Goal: Information Seeking & Learning: Find specific fact

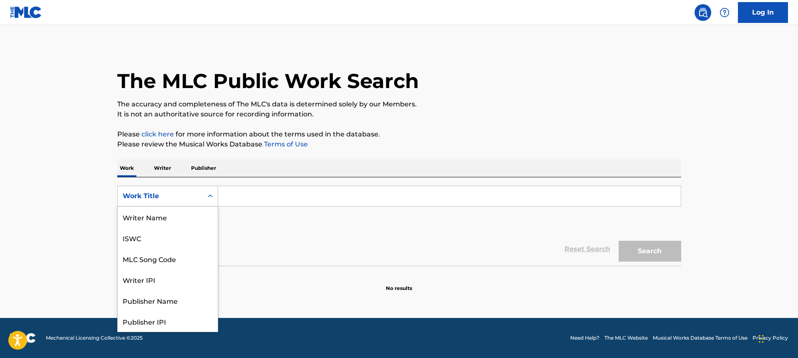
click at [156, 193] on div "Work Title" at bounding box center [160, 196] width 75 height 10
click at [153, 211] on div "MLC Song Code" at bounding box center [168, 216] width 100 height 21
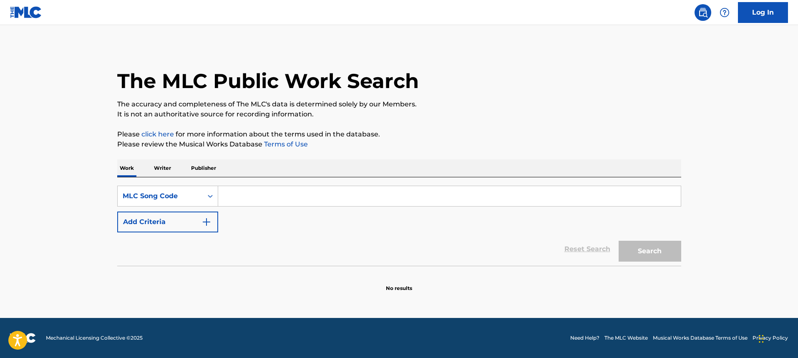
paste input "PF8WW8"
click at [292, 193] on input "PF8WW8" at bounding box center [449, 196] width 462 height 20
type input "PF8WW8"
click at [618, 241] on button "Search" at bounding box center [649, 251] width 63 height 21
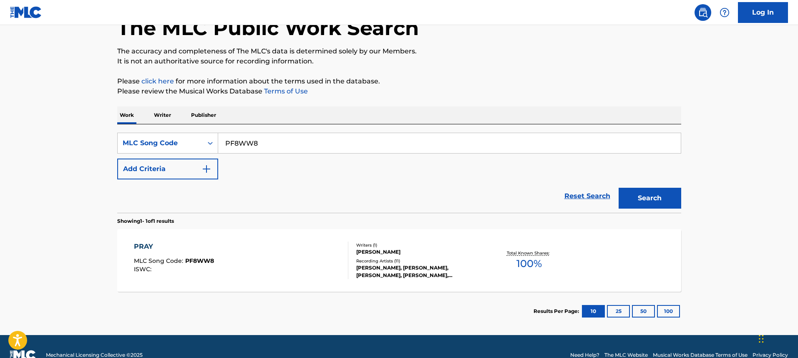
scroll to position [70, 0]
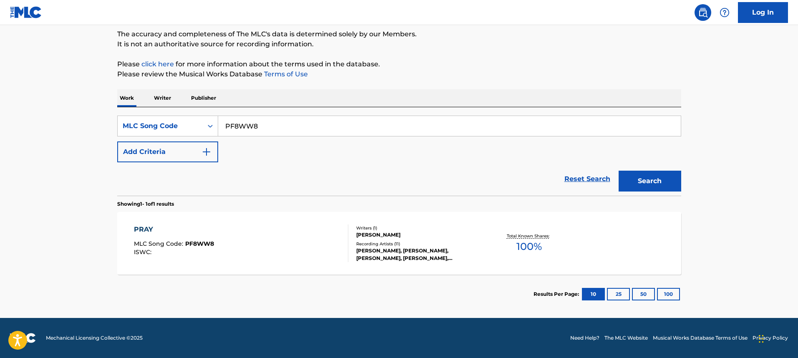
click at [313, 245] on div "PRAY MLC Song Code : PF8WW8 ISWC :" at bounding box center [241, 243] width 214 height 38
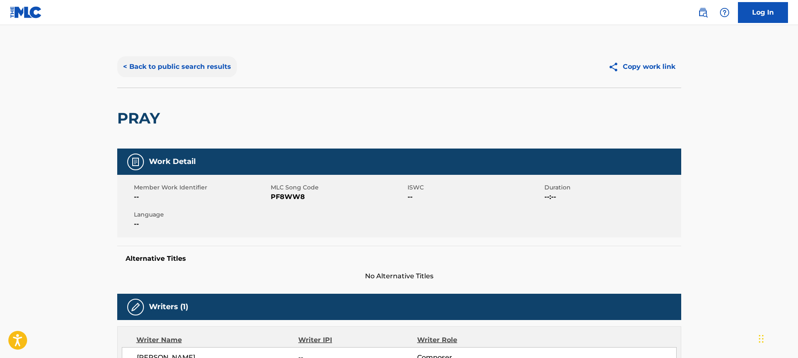
click at [137, 60] on button "< Back to public search results" at bounding box center [177, 66] width 120 height 21
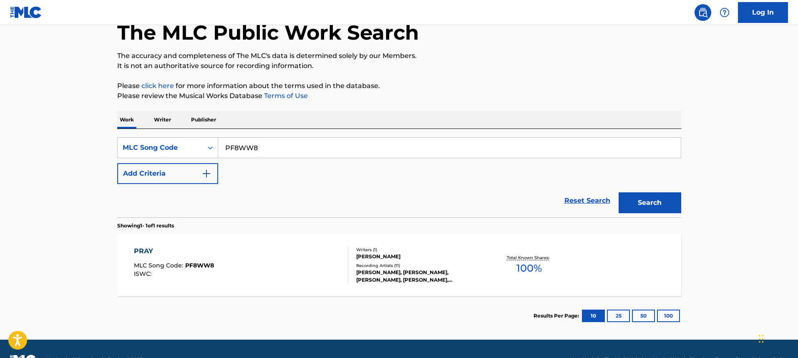
click at [164, 109] on div "The MLC Public Work Search The accuracy and completeness of The MLC's data is d…" at bounding box center [399, 166] width 584 height 338
click at [164, 111] on p "Writer" at bounding box center [162, 120] width 22 height 18
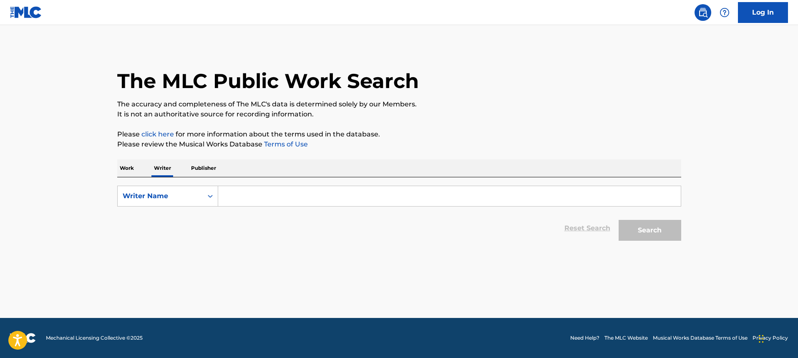
click at [291, 194] on input "Search Form" at bounding box center [449, 196] width 462 height 20
paste input "Shane Stephenson"
type input "Shane Stephenson"
click at [618, 220] on button "Search" at bounding box center [649, 230] width 63 height 21
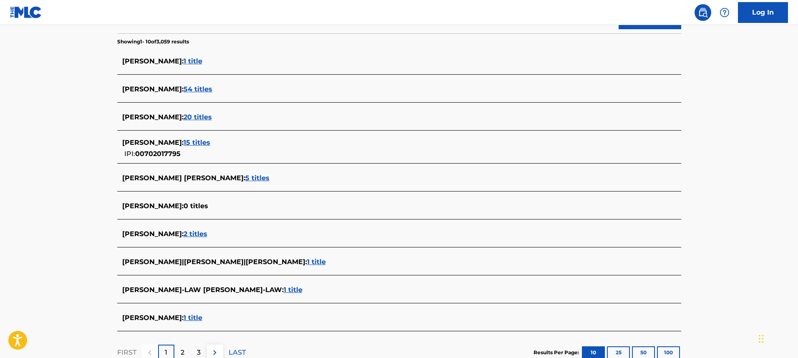
scroll to position [105, 0]
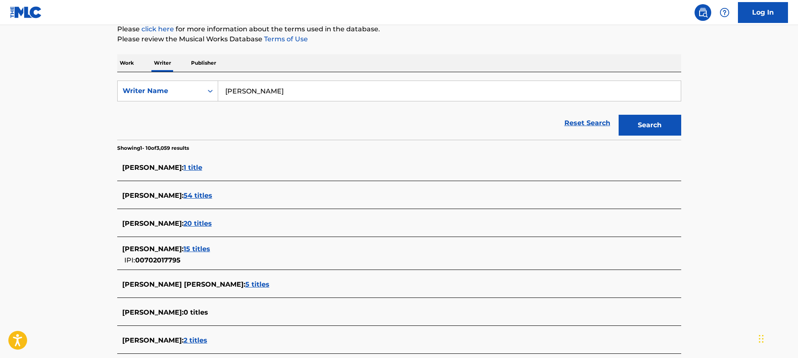
click at [210, 246] on span "15 titles" at bounding box center [196, 249] width 27 height 8
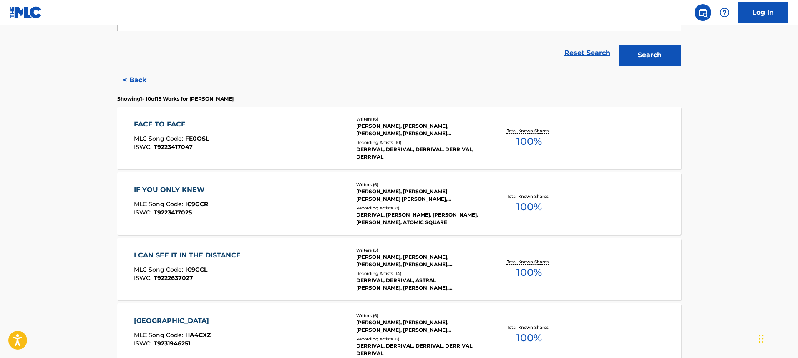
scroll to position [196, 0]
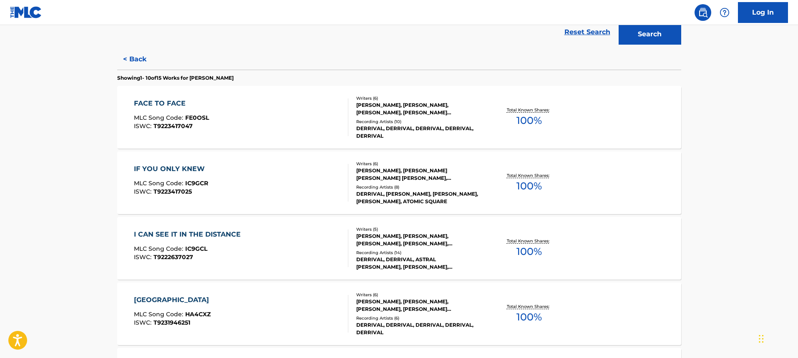
click at [262, 104] on div "FACE TO FACE MLC Song Code : FE0OSL ISWC : T9223417047" at bounding box center [241, 117] width 214 height 38
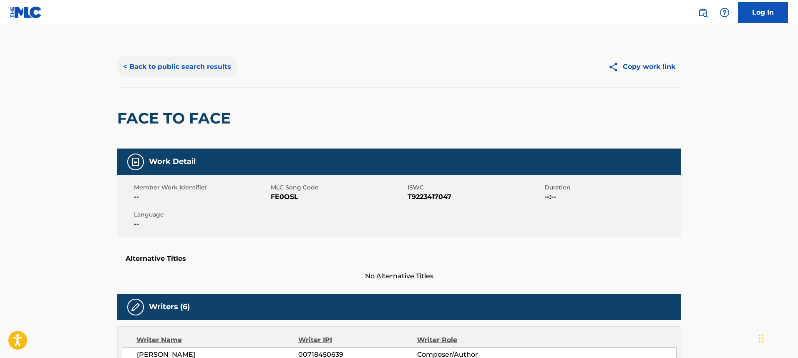
click at [187, 66] on button "< Back to public search results" at bounding box center [177, 66] width 120 height 21
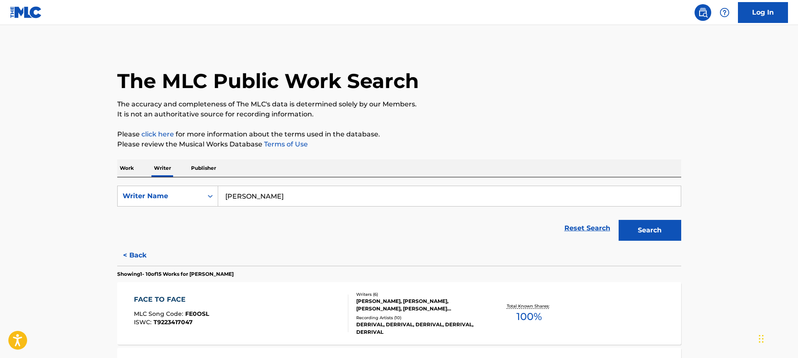
click at [239, 188] on input "Shane Stephenson" at bounding box center [449, 196] width 462 height 20
paste input "Liam Moes"
type input "Liam Moes"
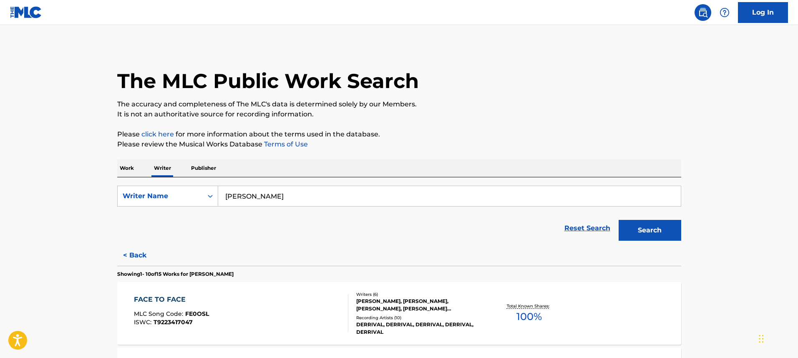
click at [618, 220] on button "Search" at bounding box center [649, 230] width 63 height 21
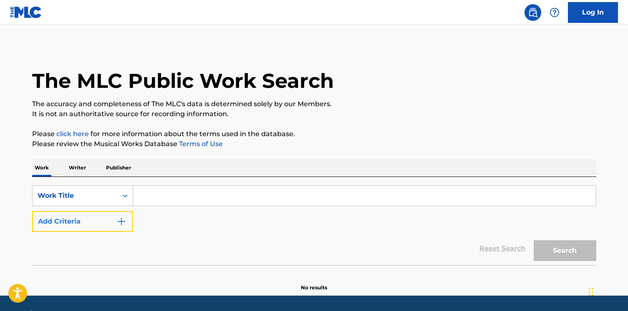
click at [110, 227] on button "Add Criteria" at bounding box center [82, 221] width 101 height 21
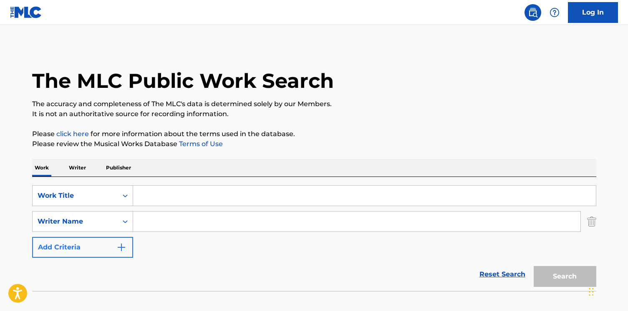
click at [154, 223] on input "Search Form" at bounding box center [356, 222] width 447 height 20
type input "Tipton"
click at [164, 171] on div "Work Writer Publisher" at bounding box center [314, 168] width 564 height 18
click at [160, 193] on input "Search Form" at bounding box center [364, 196] width 462 height 20
paste input "Trap Assassin"
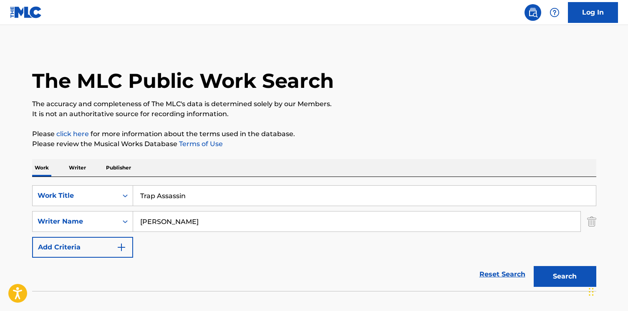
type input "Trap Assassin"
click at [533, 266] on button "Search" at bounding box center [564, 276] width 63 height 21
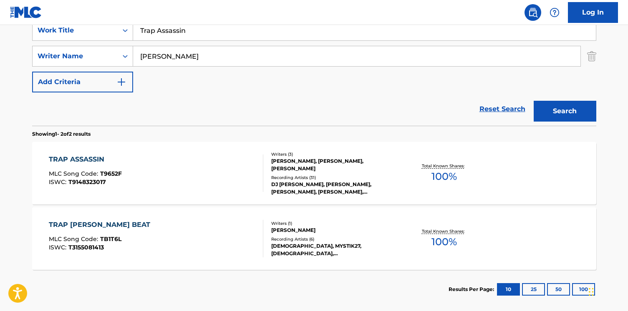
scroll to position [208, 0]
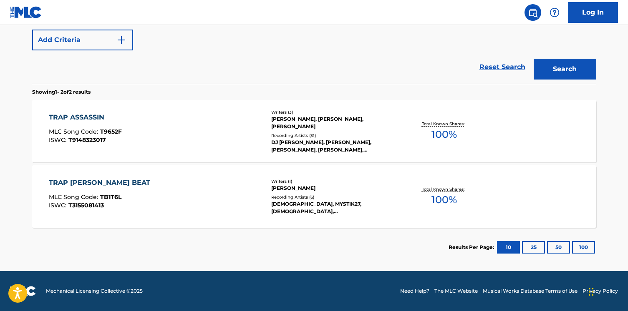
click at [201, 121] on div "TRAP ASSASSIN MLC Song Code : T9652F ISWC : T9148323017" at bounding box center [156, 132] width 214 height 38
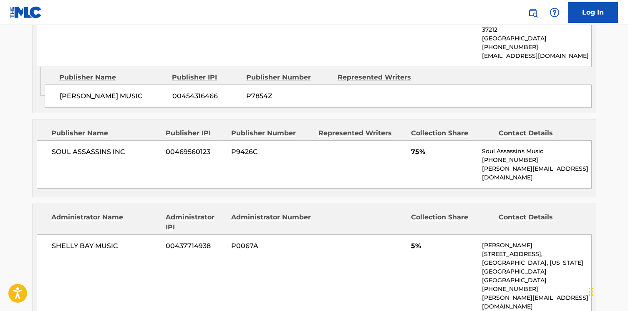
scroll to position [609, 0]
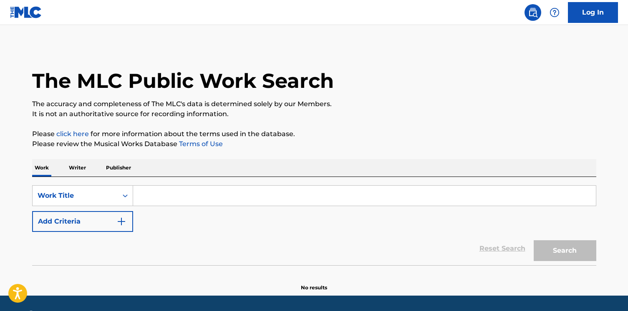
click at [173, 204] on input "Search Form" at bounding box center [364, 196] width 462 height 20
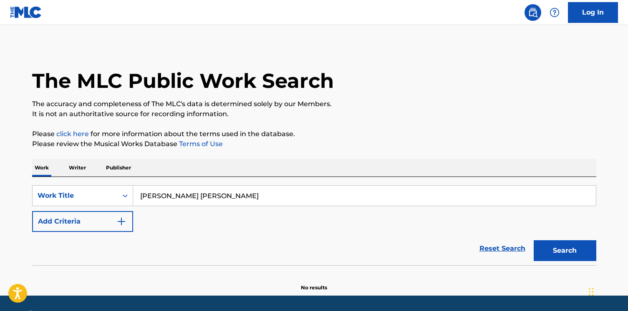
type input "[PERSON_NAME] [PERSON_NAME]"
click at [533, 241] on button "Search" at bounding box center [564, 251] width 63 height 21
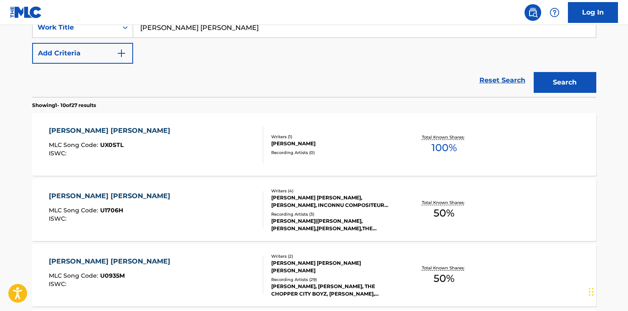
scroll to position [98, 0]
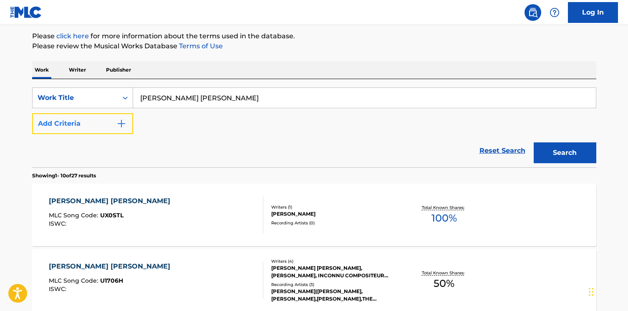
click at [130, 128] on button "Add Criteria" at bounding box center [82, 123] width 101 height 21
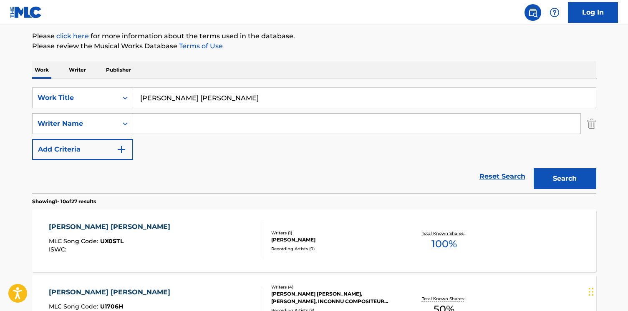
click at [159, 126] on input "Search Form" at bounding box center [356, 124] width 447 height 20
paste input "[PERSON_NAME]"
click at [533, 168] on button "Search" at bounding box center [564, 178] width 63 height 21
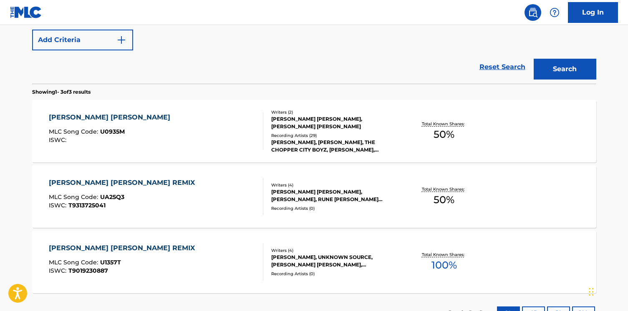
scroll to position [127, 0]
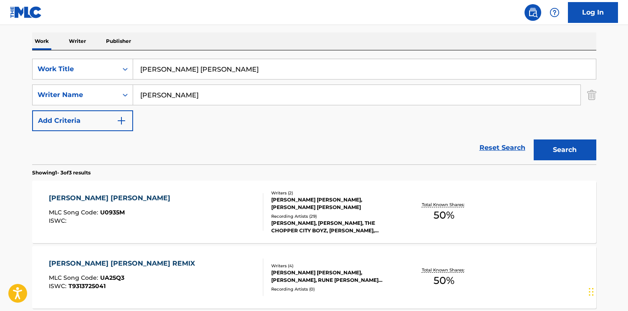
click at [173, 93] on input "[PERSON_NAME]" at bounding box center [356, 95] width 447 height 20
type input "[PERSON_NAME]"
click at [533, 140] on button "Search" at bounding box center [564, 150] width 63 height 21
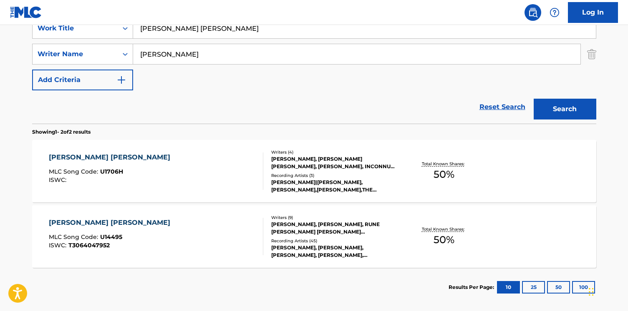
scroll to position [208, 0]
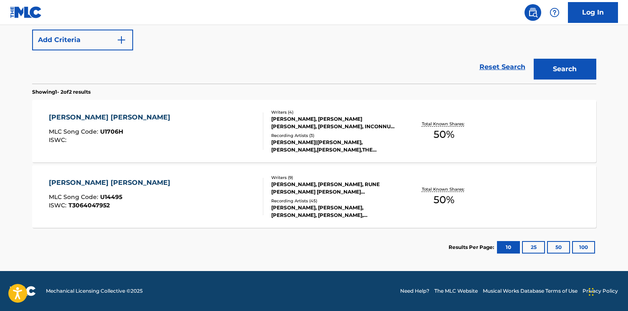
click at [199, 117] on div "[PERSON_NAME] [PERSON_NAME] MLC Song Code : U1706H ISWC :" at bounding box center [156, 132] width 214 height 38
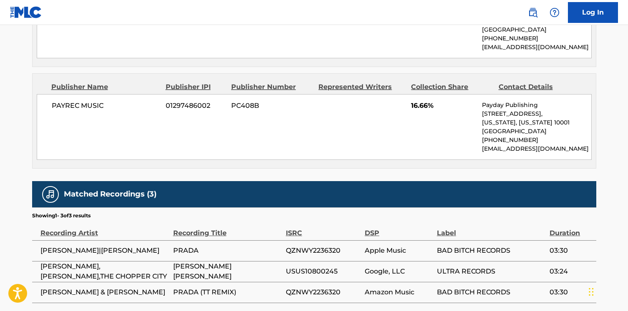
scroll to position [580, 0]
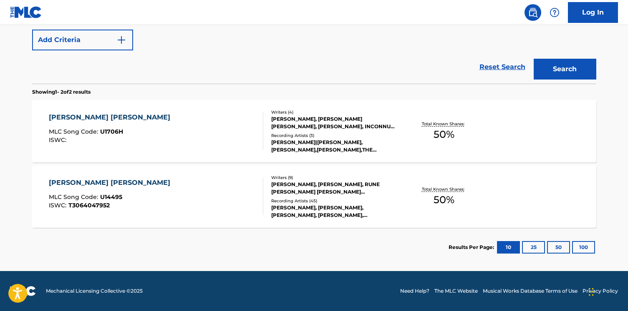
click at [159, 179] on div "[PERSON_NAME] [PERSON_NAME] MLC Song Code : U14495 ISWC : T3064047952" at bounding box center [156, 197] width 214 height 38
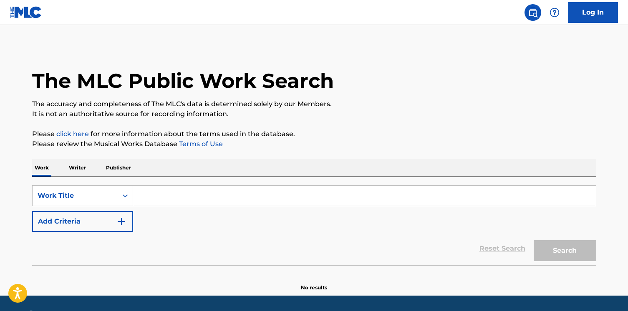
click at [213, 186] on div "Search Form" at bounding box center [364, 196] width 463 height 21
click at [211, 190] on input "Search Form" at bounding box center [364, 196] width 462 height 20
paste input "FIRE SPACEPLANT REMIX"
type input "FIRE SPACEPLANT REMIX"
click at [533, 241] on button "Search" at bounding box center [564, 251] width 63 height 21
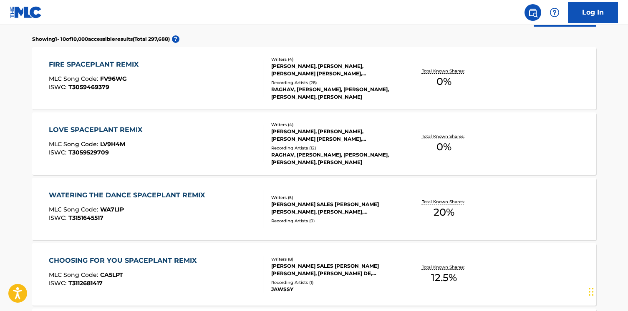
scroll to position [235, 0]
click at [218, 89] on div "FIRE SPACEPLANT REMIX MLC Song Code : FV96WG ISWC : T3059469379" at bounding box center [156, 78] width 214 height 38
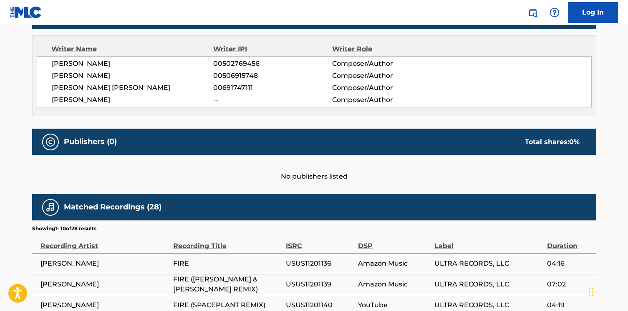
scroll to position [328, 0]
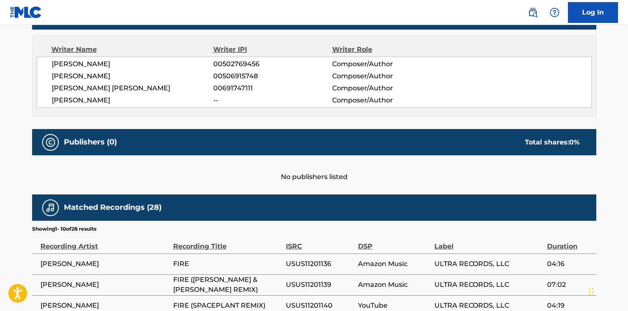
click at [149, 75] on span "JUSTIN SALES KOILPARAMPIL" at bounding box center [133, 76] width 162 height 10
click at [140, 75] on span "JUSTIN SALES KOILPARAMPIL" at bounding box center [133, 76] width 162 height 10
copy span "KOILPARAMPIL"
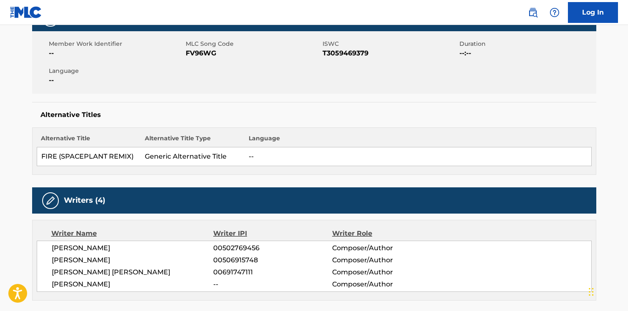
scroll to position [241, 0]
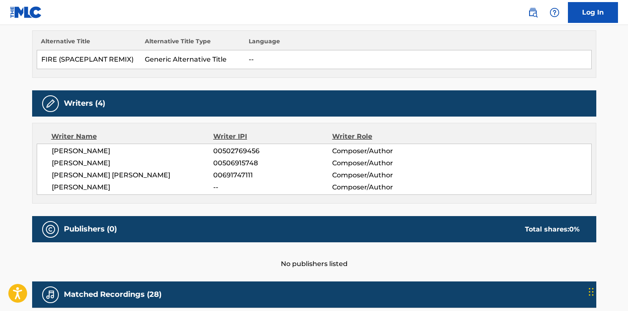
click at [104, 186] on span "RAGHAV MATHUR" at bounding box center [133, 188] width 162 height 10
copy span "MATHUR"
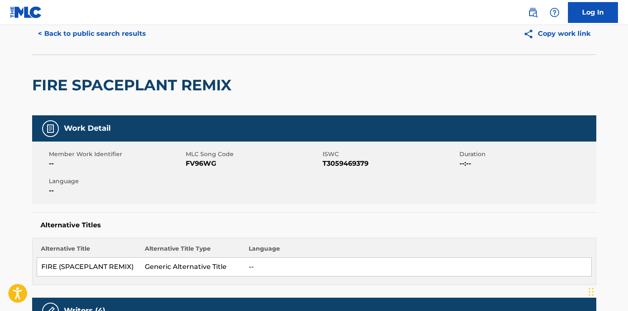
scroll to position [0, 0]
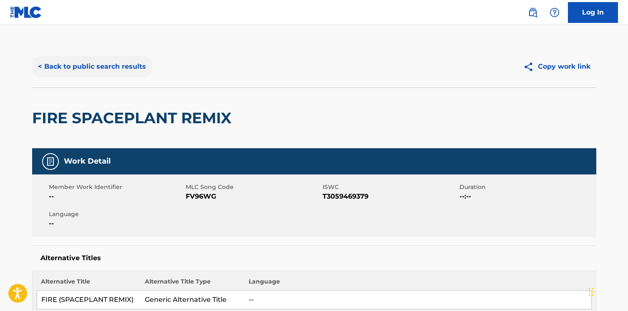
click at [84, 70] on button "< Back to public search results" at bounding box center [92, 66] width 120 height 21
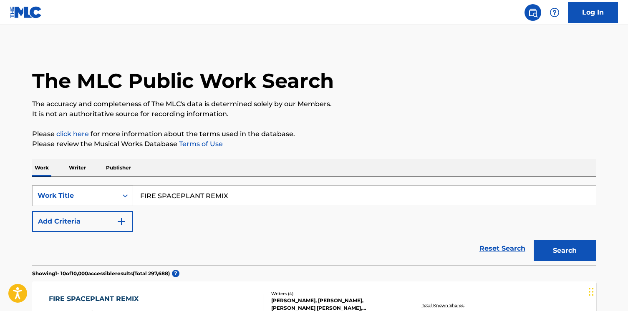
click at [112, 203] on div "Work Title" at bounding box center [82, 196] width 101 height 21
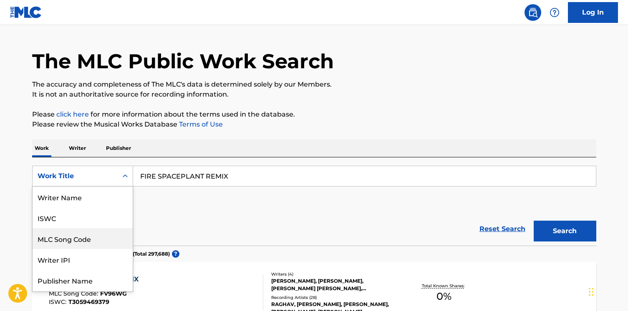
scroll to position [42, 0]
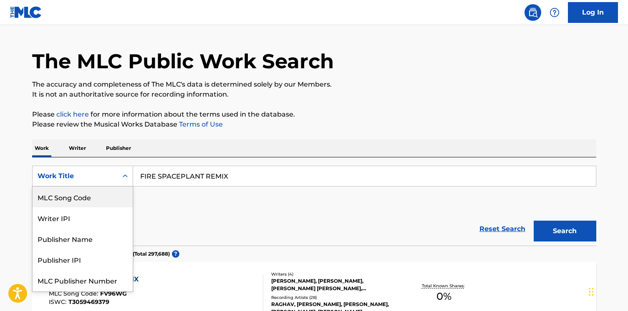
click at [160, 206] on div "SearchWithCriteriaac6918e2-49f3-4ced-8f11-a73d35178c25 MLC Song Code, 3 of 8. 8…" at bounding box center [314, 189] width 564 height 47
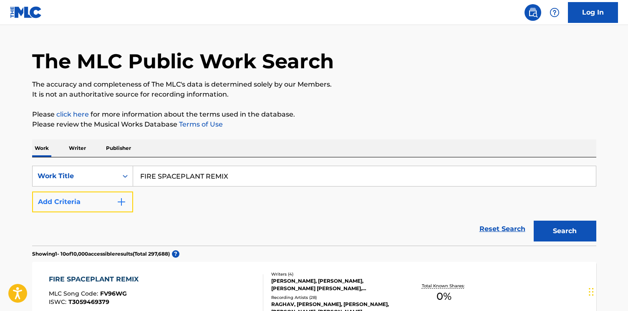
click at [90, 208] on button "Add Criteria" at bounding box center [82, 202] width 101 height 21
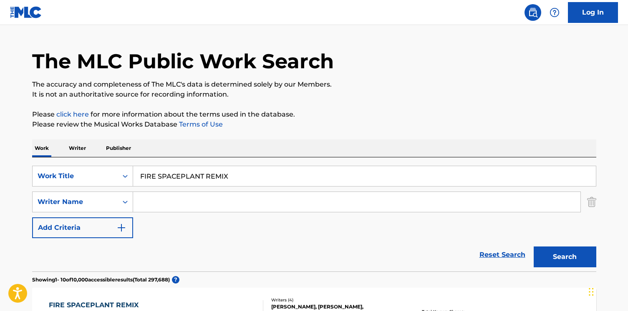
click at [148, 208] on input "Search Form" at bounding box center [356, 202] width 447 height 20
paste input "MATHUR"
type input "MATHUR"
drag, startPoint x: 160, startPoint y: 176, endPoint x: 311, endPoint y: 176, distance: 151.4
click at [311, 176] on input "FIRE SPACEPLANT REMIX" at bounding box center [364, 176] width 462 height 20
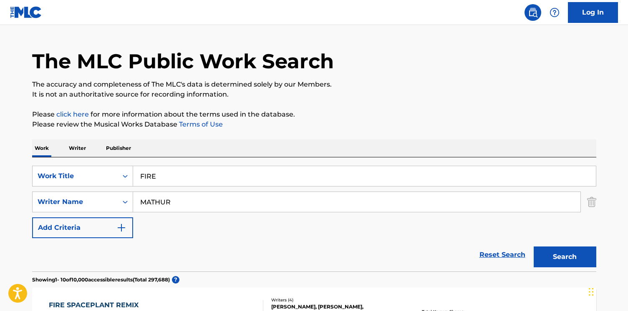
type input "FIRE"
click at [533, 247] on button "Search" at bounding box center [564, 257] width 63 height 21
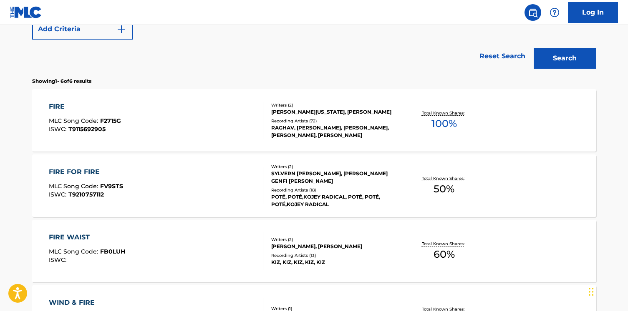
scroll to position [228, 0]
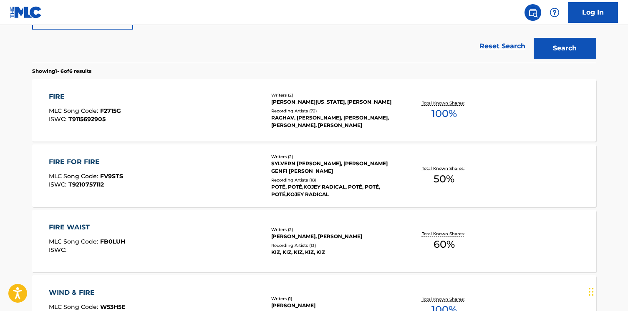
click at [189, 123] on div "FIRE MLC Song Code : F2715G ISWC : T9115692905" at bounding box center [156, 111] width 214 height 38
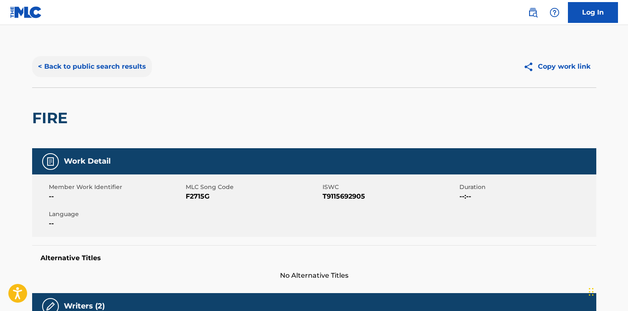
click at [90, 74] on button "< Back to public search results" at bounding box center [92, 66] width 120 height 21
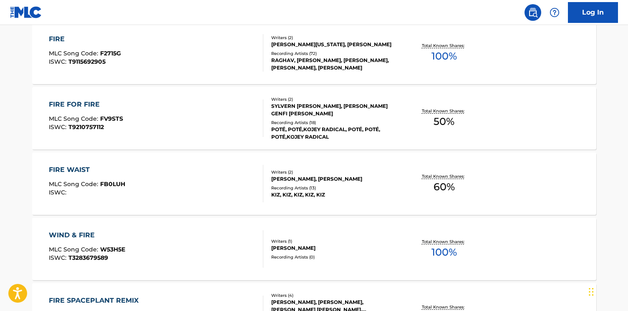
scroll to position [252, 0]
